Goal: Communication & Community: Answer question/provide support

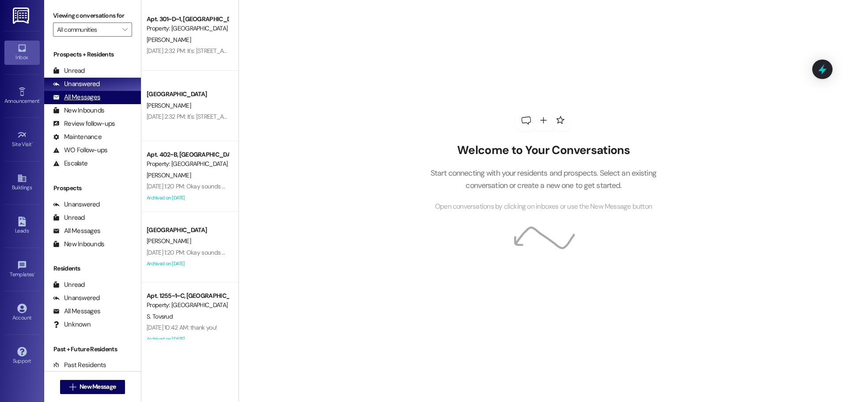
click at [78, 99] on div "All Messages" at bounding box center [76, 97] width 47 height 9
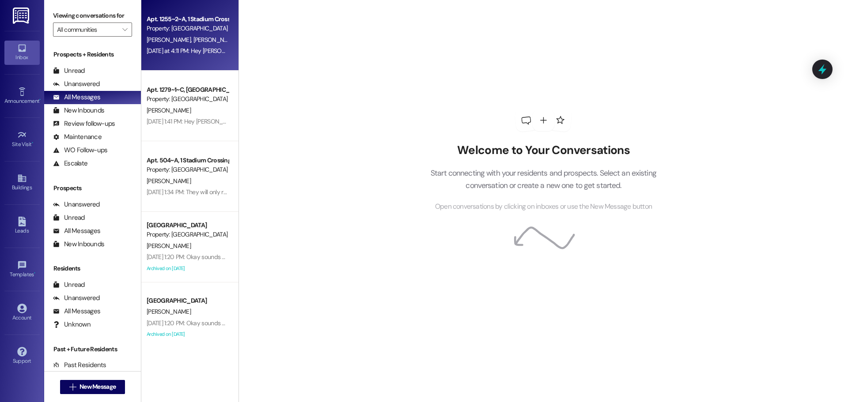
click at [206, 49] on div "[DATE] at 4:11 PM: Hey [PERSON_NAME] and [PERSON_NAME]! I was able to get all y…" at bounding box center [442, 51] width 591 height 8
